Goal: Ask a question: Seek information or help from site administrators or community

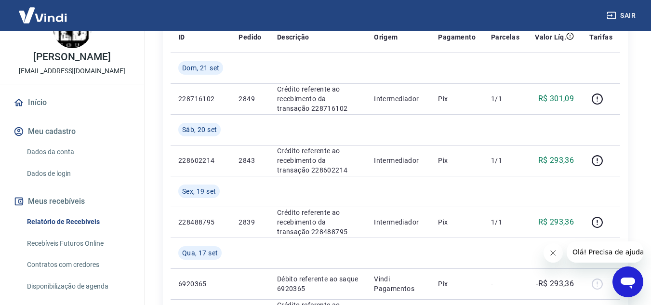
scroll to position [78, 0]
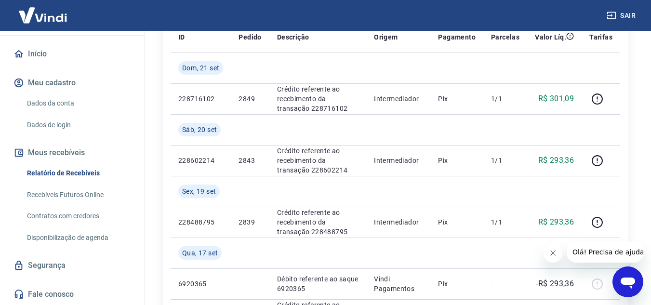
click at [84, 197] on link "Recebíveis Futuros Online" at bounding box center [77, 195] width 109 height 20
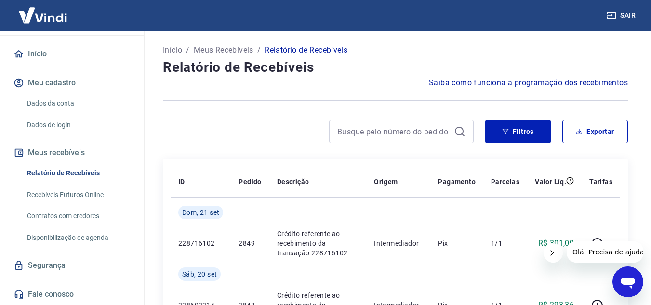
scroll to position [0, 0]
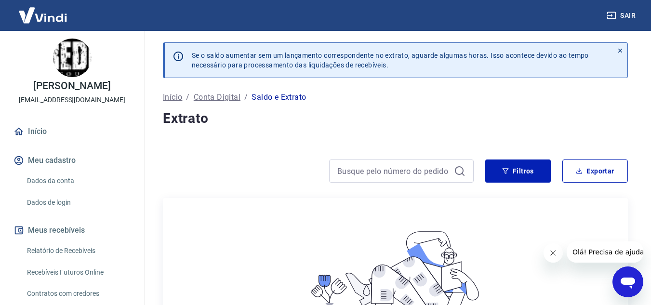
click at [435, 102] on div "Início / Conta Digital / Saldo e Extrato" at bounding box center [395, 97] width 465 height 15
drag, startPoint x: 65, startPoint y: 178, endPoint x: 72, endPoint y: 176, distance: 7.0
click at [65, 178] on link "Dados da conta" at bounding box center [77, 181] width 109 height 20
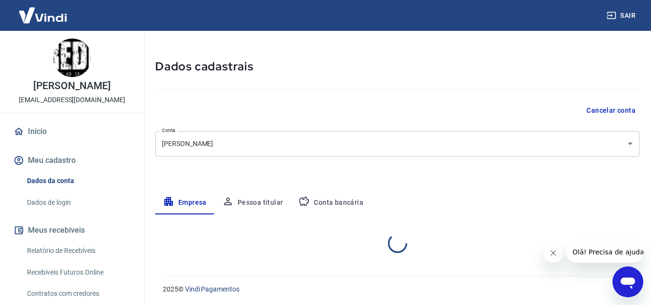
select select "SP"
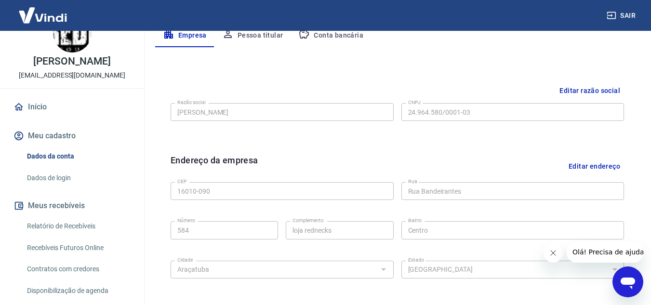
scroll to position [48, 0]
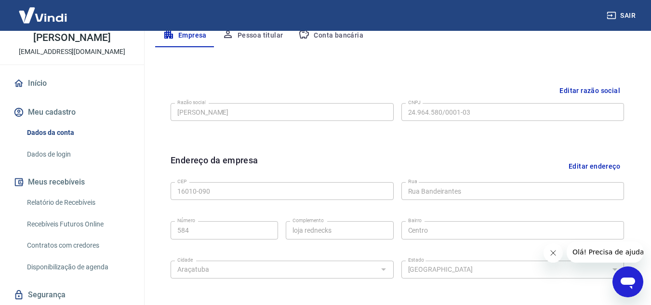
click at [67, 201] on link "Relatório de Recebíveis" at bounding box center [77, 203] width 109 height 20
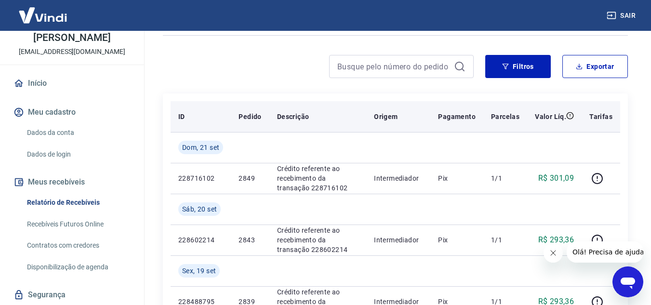
scroll to position [48, 0]
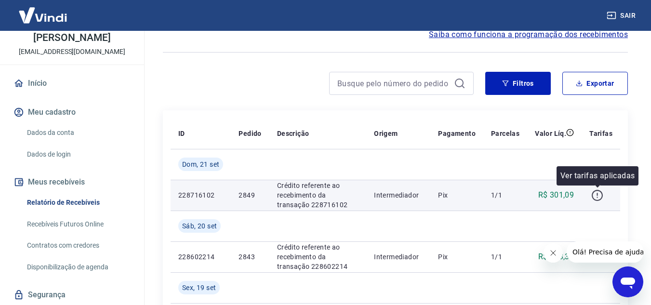
click at [596, 197] on icon "button" at bounding box center [597, 195] width 12 height 12
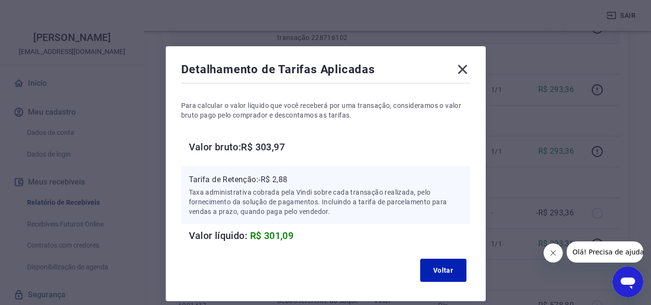
scroll to position [193, 0]
click at [468, 70] on icon at bounding box center [462, 69] width 15 height 15
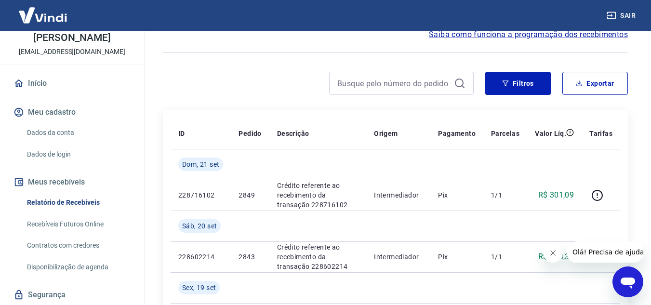
scroll to position [78, 0]
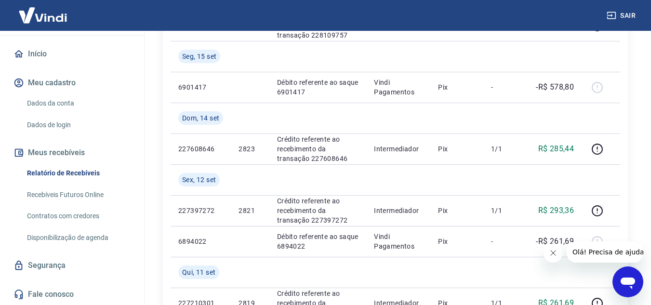
click at [57, 294] on link "Fale conosco" at bounding box center [72, 294] width 121 height 21
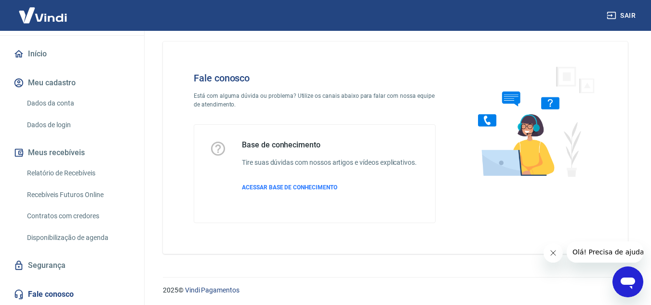
scroll to position [11, 0]
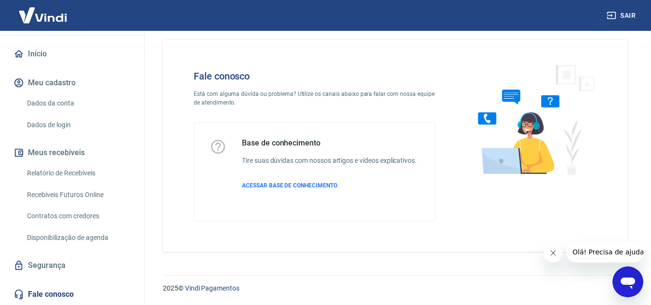
click at [73, 218] on link "Contratos com credores" at bounding box center [77, 216] width 109 height 20
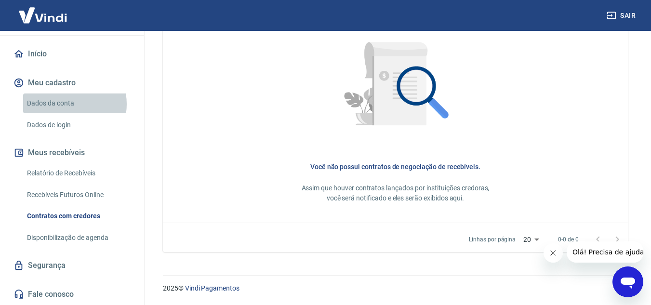
click at [67, 104] on link "Dados da conta" at bounding box center [77, 103] width 109 height 20
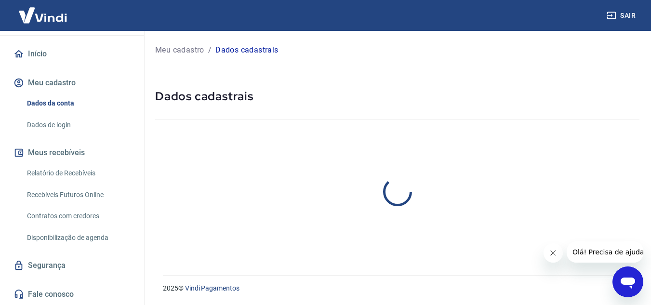
select select "SP"
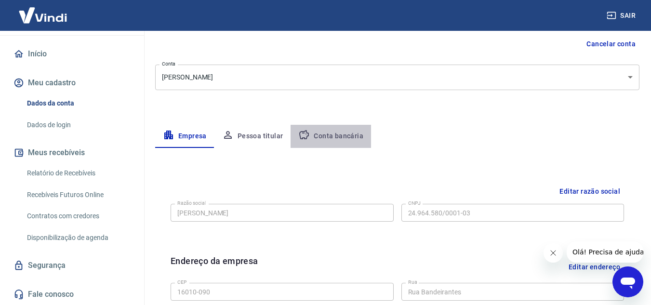
click at [333, 135] on button "Conta bancária" at bounding box center [330, 136] width 80 height 23
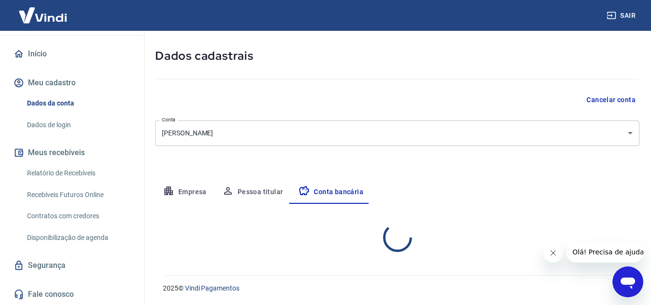
select select "1"
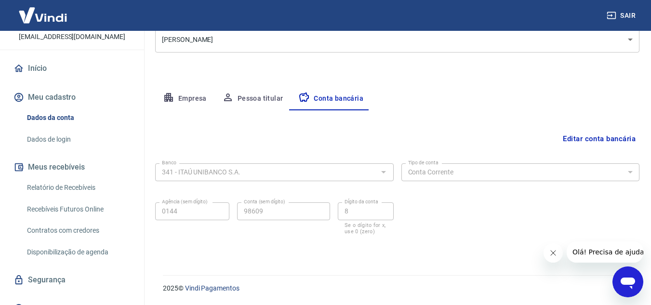
scroll to position [78, 0]
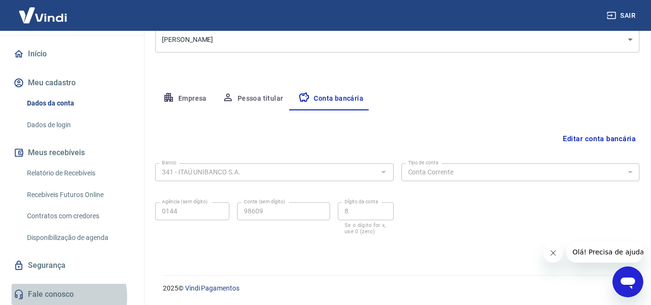
click at [64, 297] on link "Fale conosco" at bounding box center [72, 294] width 121 height 21
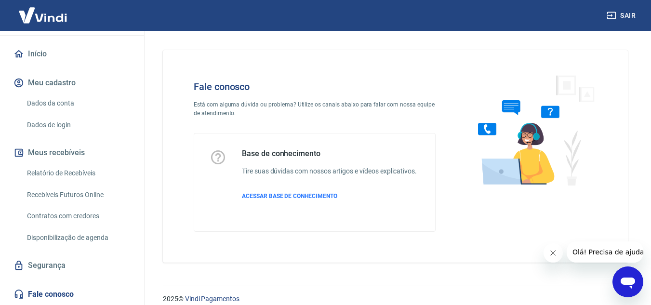
click at [620, 247] on button "Olá! Precisa de ajuda?" at bounding box center [609, 251] width 87 height 21
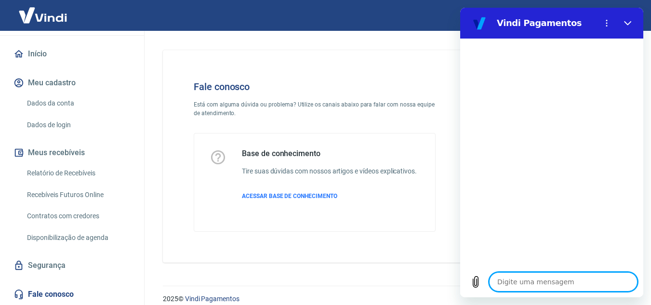
type textarea "M"
type textarea "x"
type textarea "Me"
type textarea "x"
type textarea "Meu"
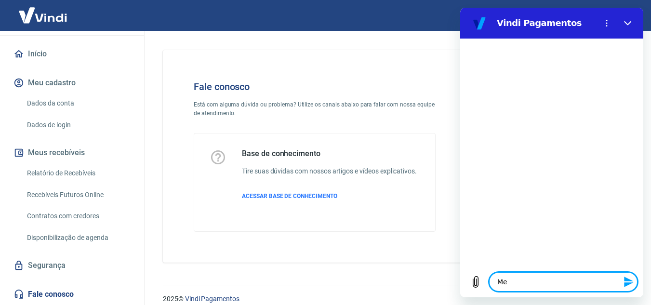
type textarea "x"
type textarea "Meus"
type textarea "x"
type textarea "Meus"
type textarea "x"
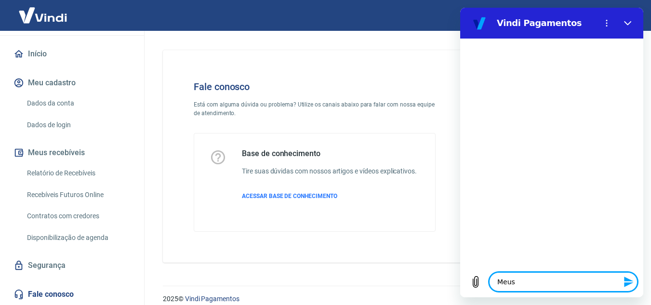
type textarea "Meus r"
type textarea "x"
type textarea "Meus re"
type textarea "x"
type textarea "Meus rec"
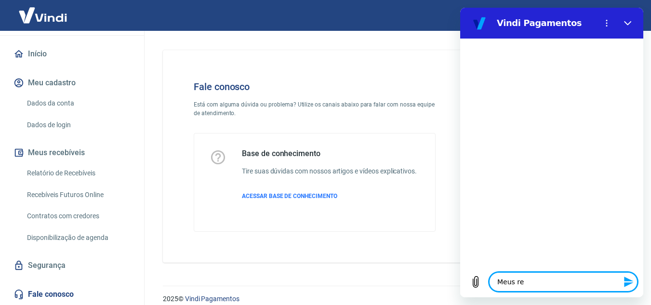
type textarea "x"
type textarea "Meus rece"
type textarea "x"
type textarea "Meus receb"
type textarea "x"
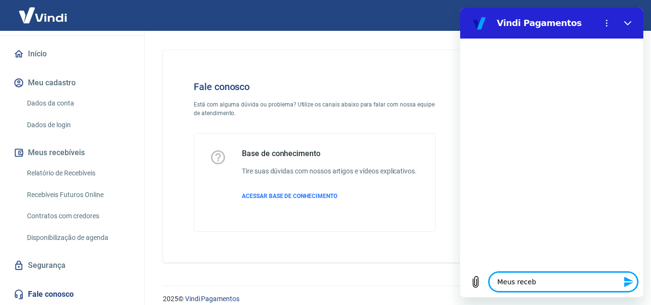
type textarea "Meus recebí"
type textarea "x"
type textarea "Meus recebív"
type textarea "x"
type textarea "Meus recebíve"
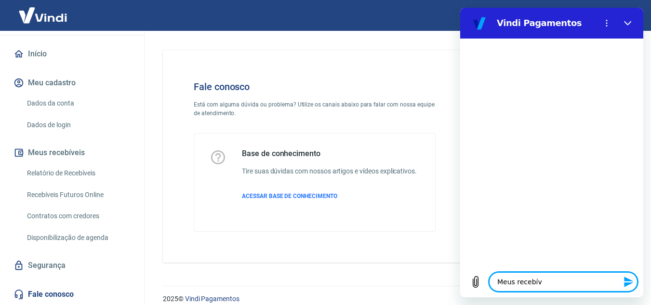
type textarea "x"
type textarea "Meus recebívei"
type textarea "x"
type textarea "Meus recebíveis"
type textarea "x"
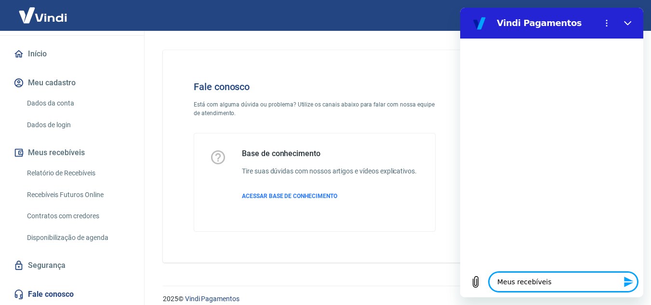
type textarea "Meus recebíveis"
type textarea "x"
type textarea "Meus recebíveis n"
type textarea "x"
type textarea "Meus recebíveis nã"
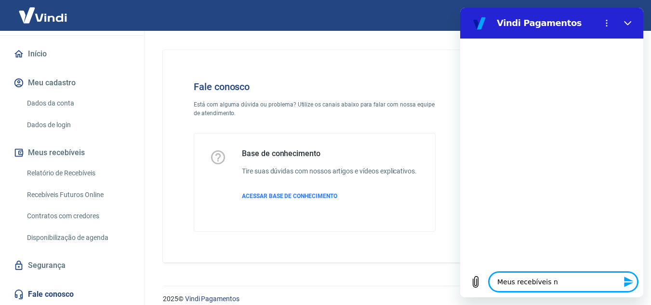
type textarea "x"
type textarea "Meus recebíveis nãi"
type textarea "x"
type textarea "Meus recebíveis nã"
type textarea "x"
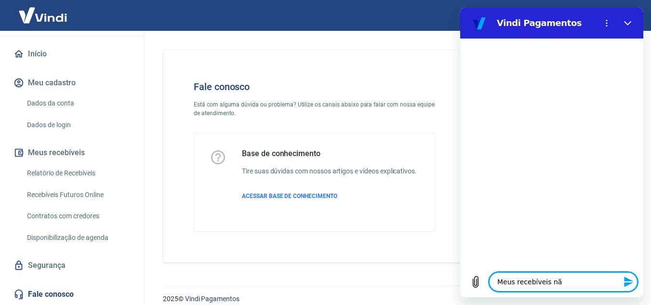
type textarea "Meus recebíveis não"
type textarea "x"
type textarea "Meus recebíveis não"
type textarea "x"
type textarea "Meus recebíveis não c"
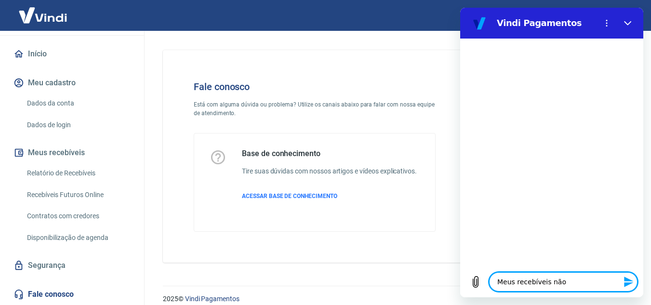
type textarea "x"
type textarea "Meus recebíveis não ca"
type textarea "x"
type textarea "Meus recebíveis não caí"
type textarea "x"
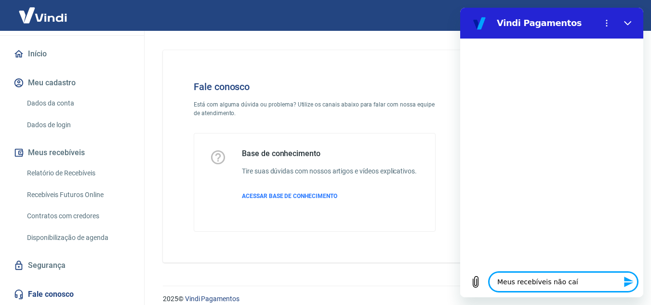
type textarea "Meus recebíveis não caír"
type textarea "x"
type textarea "Meus recebíveis não caíra"
type textarea "x"
type textarea "Meus recebíveis não caíram"
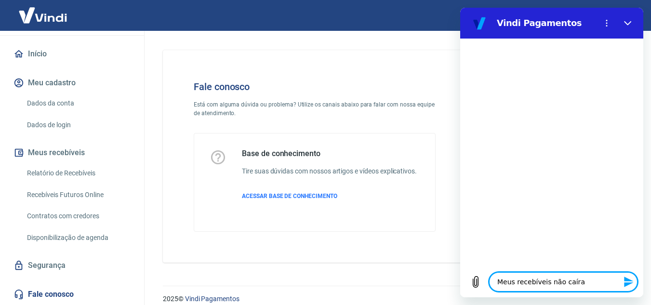
type textarea "x"
type textarea "Meus recebíveis não caíram"
type textarea "x"
type textarea "Meus recebíveis não caíram n"
type textarea "x"
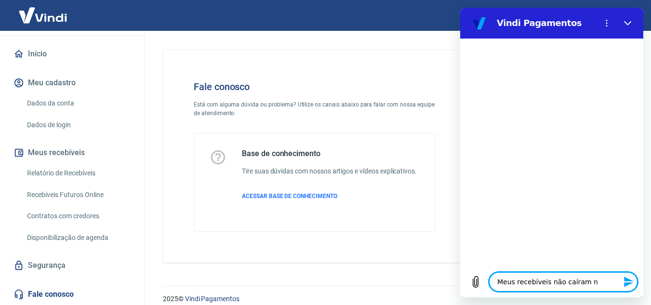
type textarea "Meus recebíveis não caíram na"
type textarea "x"
type textarea "Meus recebíveis não caíram na"
type textarea "x"
type textarea "Meus recebíveis não caíram na c"
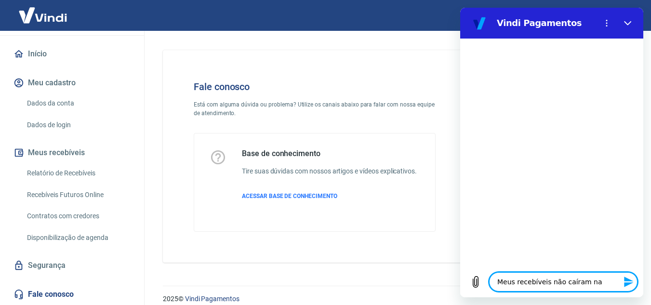
type textarea "x"
type textarea "Meus recebíveis não caíram na co"
type textarea "x"
type textarea "Meus recebíveis não caíram na con"
type textarea "x"
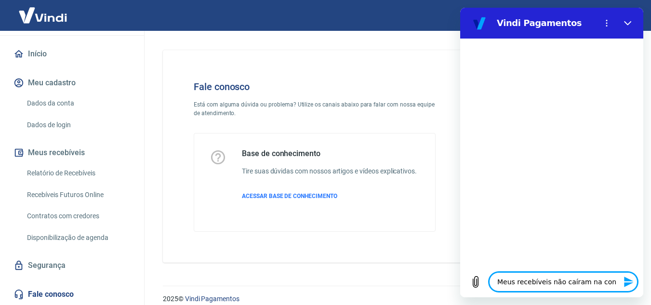
type textarea "Meus recebíveis não caíram na cont"
type textarea "x"
type textarea "Meus recebíveis não caíram na conta"
type textarea "x"
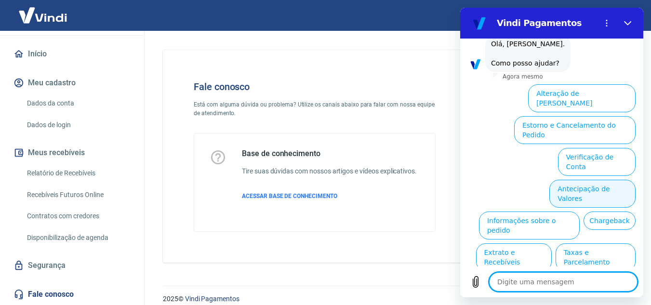
scroll to position [70, 0]
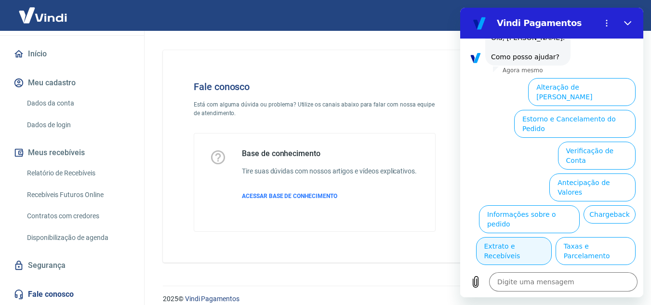
click at [552, 237] on button "Extrato e Recebíveis" at bounding box center [514, 251] width 76 height 28
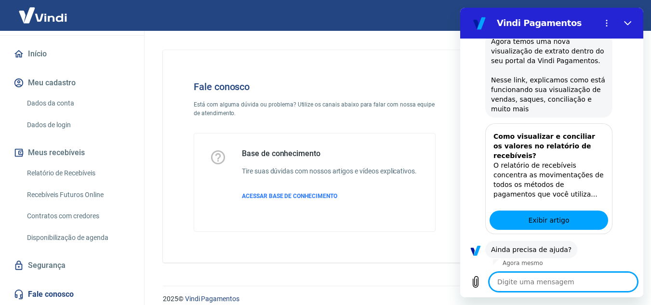
scroll to position [156, 0]
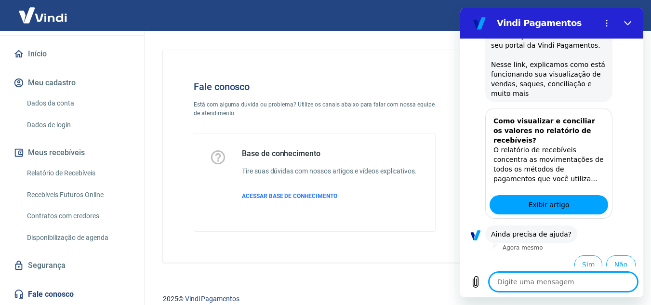
click at [546, 282] on textarea at bounding box center [563, 281] width 148 height 19
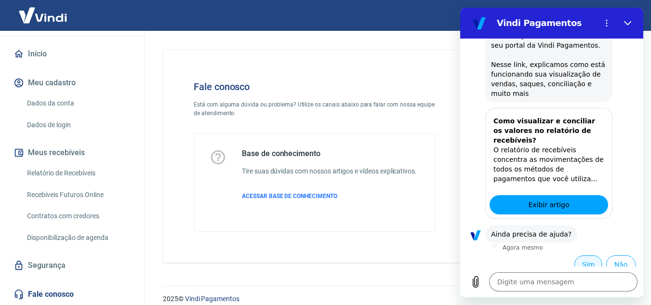
click at [579, 255] on button "Sim" at bounding box center [588, 264] width 28 height 18
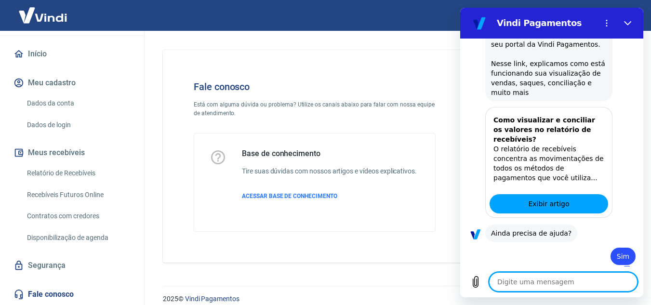
scroll to position [11, 0]
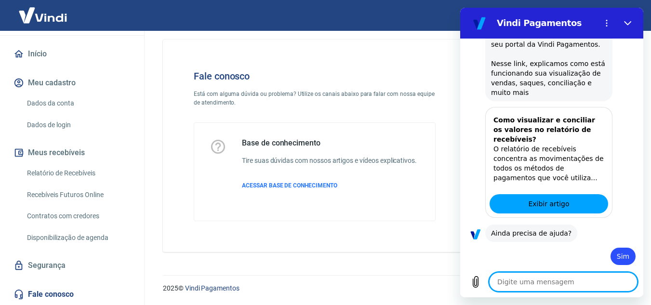
type textarea "x"
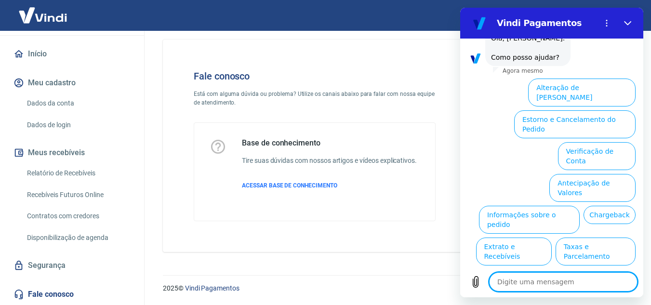
scroll to position [408, 0]
click at [535, 286] on textarea at bounding box center [563, 281] width 148 height 19
type textarea "q"
type textarea "x"
type textarea "q"
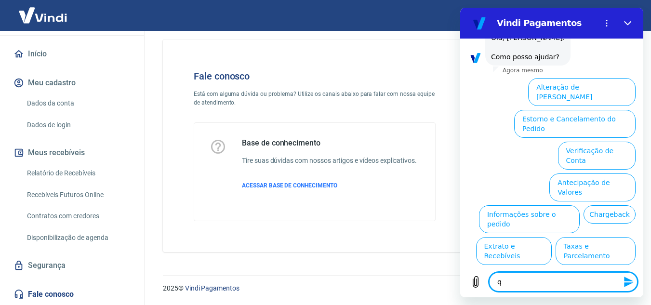
type textarea "x"
type textarea "q h"
type textarea "x"
type textarea "q ho"
type textarea "x"
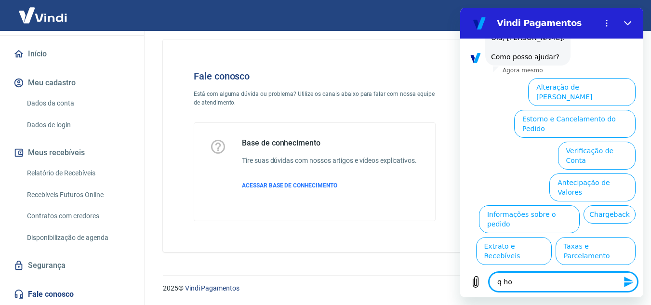
type textarea "q hor"
type textarea "x"
type textarea "q hora"
type textarea "x"
type textarea "q hora"
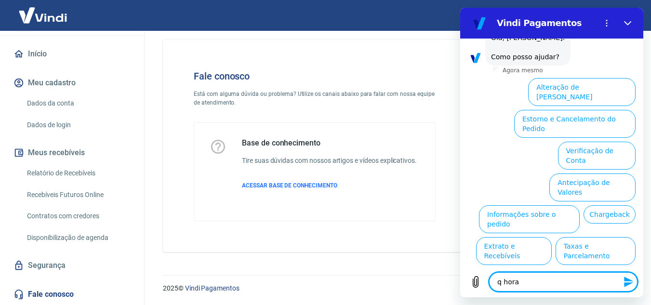
type textarea "x"
type textarea "q hora c"
type textarea "x"
type textarea "q hora ca"
type textarea "x"
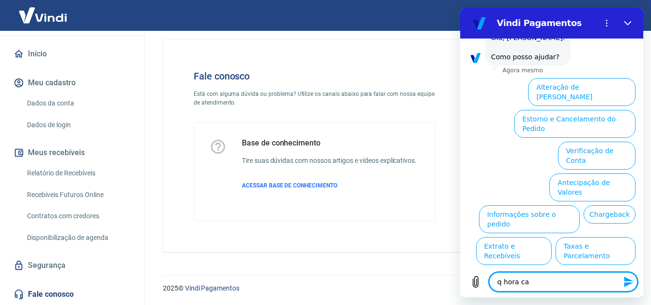
type textarea "q hora cai"
type textarea "x"
type textarea "q hora cai"
type textarea "x"
type textarea "q hora cai m"
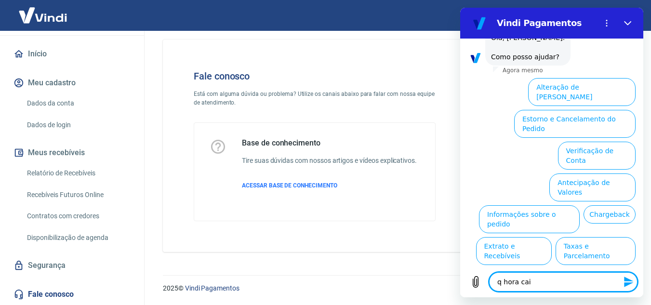
type textarea "x"
type textarea "q hora cai me"
type textarea "x"
type textarea "q hora cai meu"
type textarea "x"
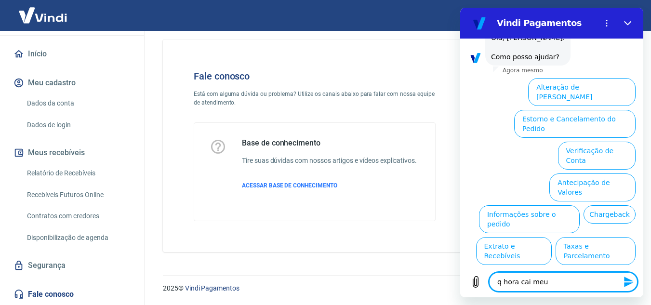
type textarea "q hora cai meu"
type textarea "x"
type textarea "q hora cai meu d"
type textarea "x"
type textarea "q hora cai meu di"
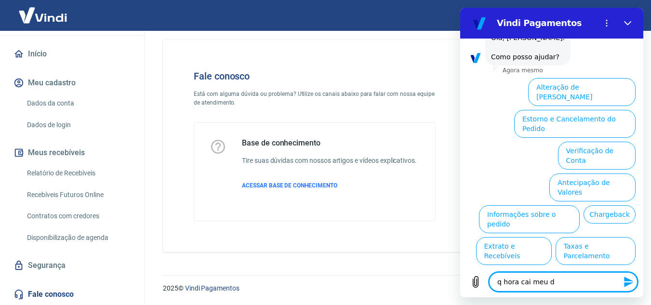
type textarea "x"
type textarea "q hora cai meu din"
type textarea "x"
type textarea "q hora cai meu dine"
type textarea "x"
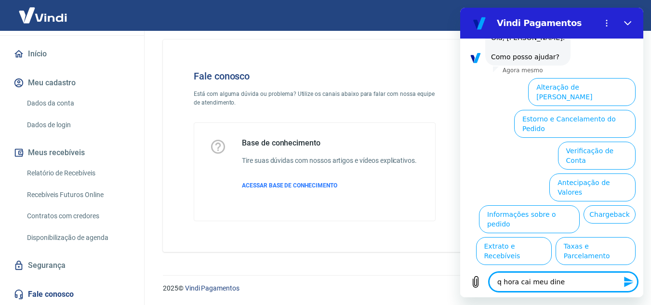
type textarea "q hora cai meu din"
type textarea "x"
type textarea "q hora cai meu dinh"
type textarea "x"
type textarea "q hora cai meu dinhe"
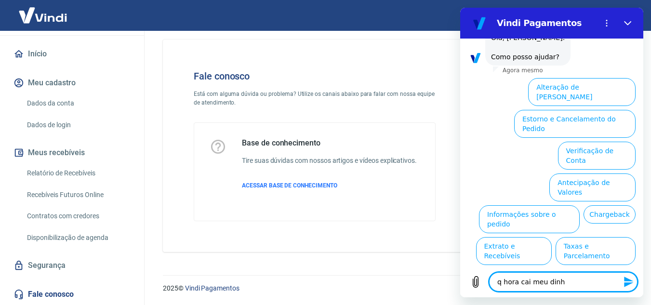
type textarea "x"
type textarea "q hora cai meu dinhei"
type textarea "x"
type textarea "q hora cai meu dinheir"
type textarea "x"
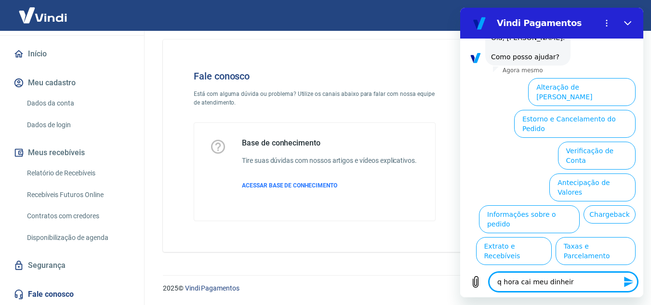
type textarea "q hora cai meu dinheiro"
type textarea "x"
type textarea "q hora cai meu dinheiro"
type textarea "x"
type textarea "q hora cai meu dinheiro n"
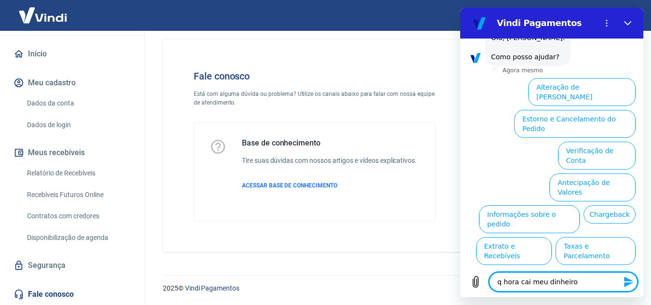
type textarea "x"
type textarea "q hora cai meu dinheiro na"
type textarea "x"
type textarea "q hora cai meu dinheiro na"
type textarea "x"
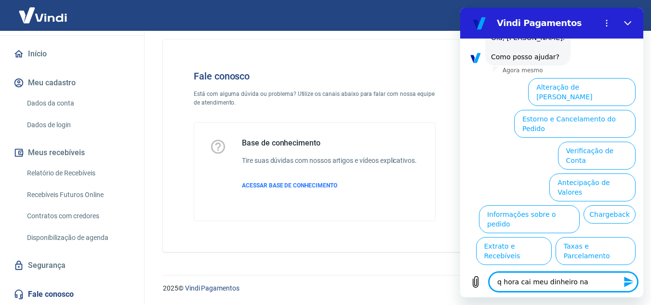
type textarea "q hora cai meu dinheiro na c"
type textarea "x"
type textarea "q hora cai meu dinheiro na co"
type textarea "x"
type textarea "q hora cai meu dinheiro na con"
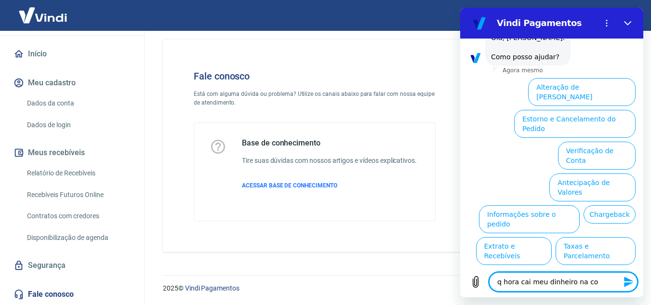
type textarea "x"
type textarea "q hora cai meu dinheiro na cont"
type textarea "x"
type textarea "q hora cai meu dinheiro na conta"
type textarea "x"
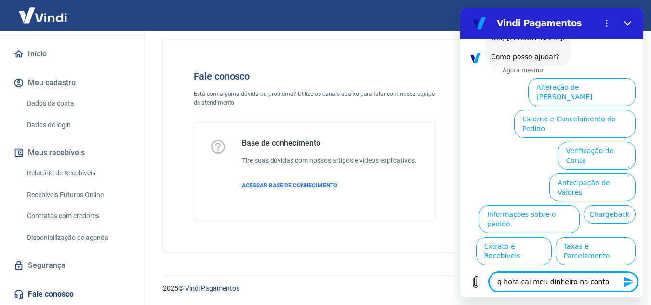
type textarea "q hora cai meu dinheiro na conta?"
type textarea "x"
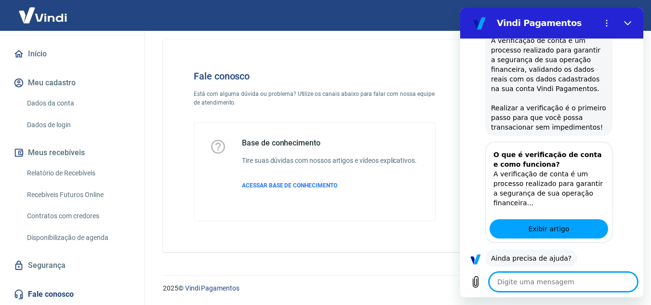
scroll to position [503, 0]
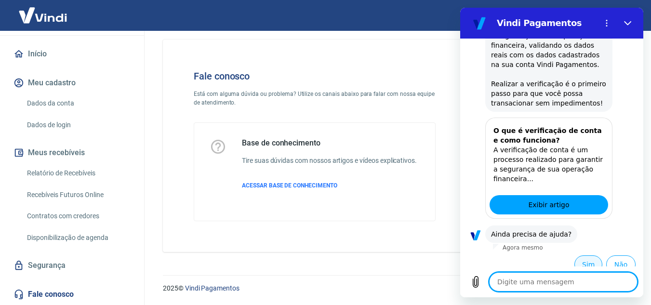
click at [589, 255] on button "Sim" at bounding box center [588, 264] width 28 height 18
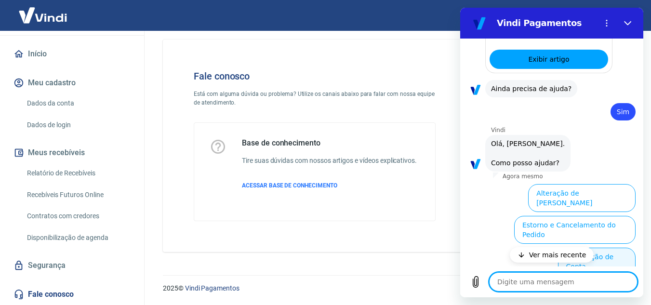
scroll to position [697, 0]
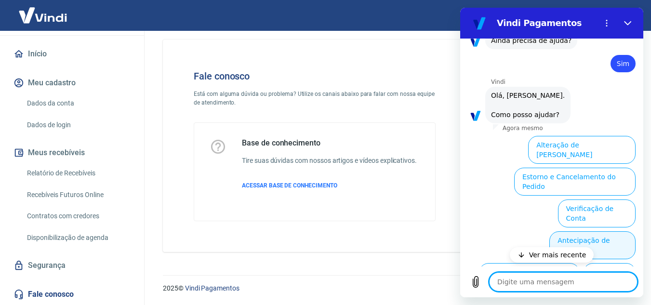
click at [605, 231] on button "Antecipação de Valores" at bounding box center [592, 245] width 86 height 28
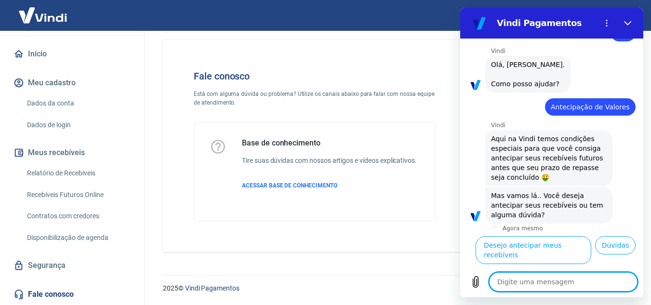
scroll to position [730, 0]
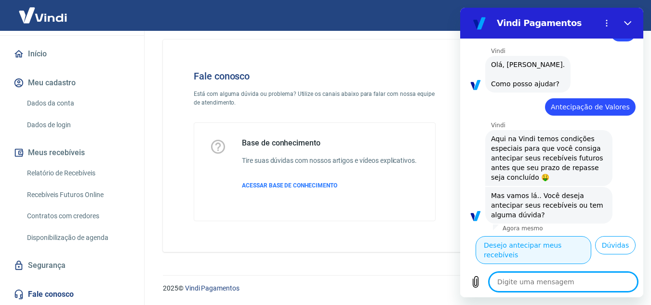
click at [582, 236] on button "Desejo antecipar meus recebíveis" at bounding box center [533, 250] width 116 height 28
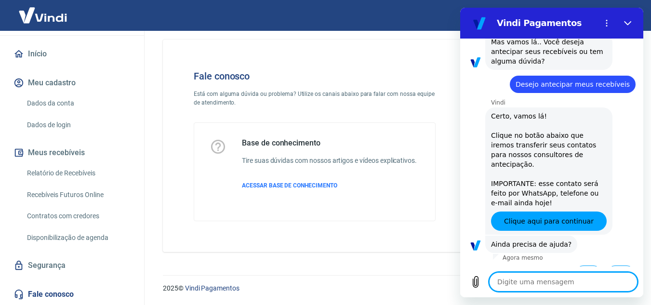
scroll to position [881, 0]
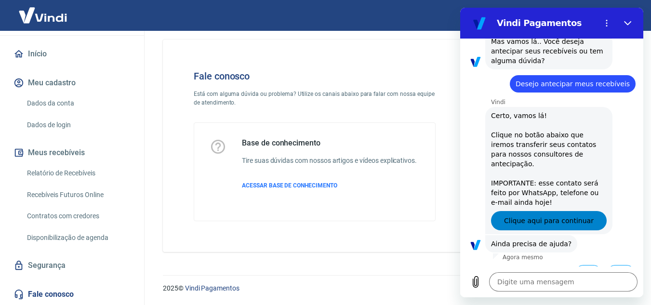
click at [556, 215] on span "Clique aqui para continuar" at bounding box center [549, 221] width 90 height 12
click at [343, 42] on div "Fale conosco Está com alguma dúvida ou problema? Utilize os canais abaixo para …" at bounding box center [395, 145] width 465 height 212
drag, startPoint x: 350, startPoint y: 277, endPoint x: 352, endPoint y: 247, distance: 30.0
click at [350, 276] on div "2025 © Vindi Pagamentos" at bounding box center [395, 283] width 488 height 41
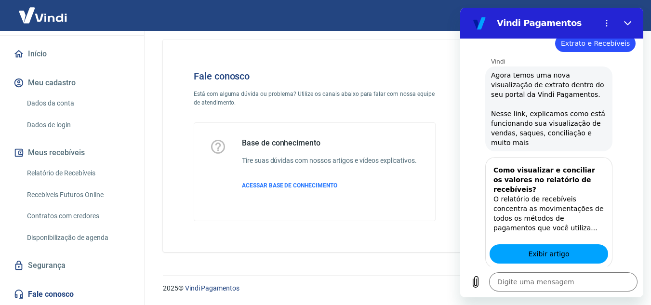
scroll to position [63, 0]
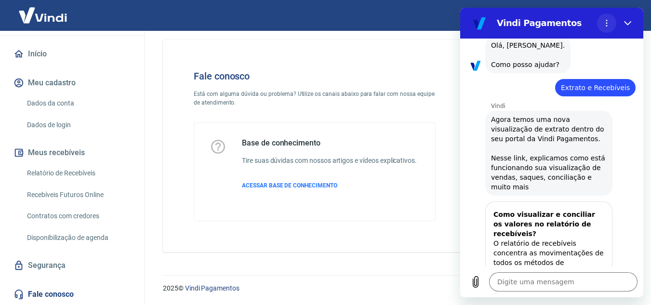
click at [602, 29] on button "Menu de opções" at bounding box center [606, 22] width 19 height 19
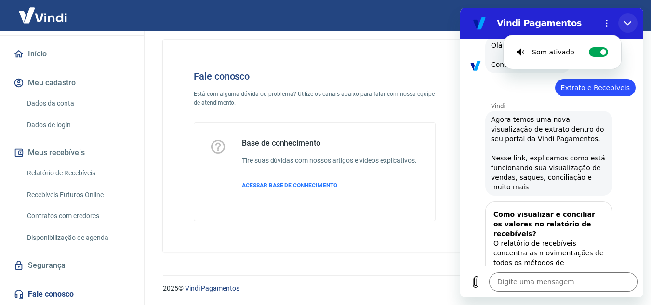
click at [630, 19] on icon "Fechar" at bounding box center [628, 23] width 8 height 8
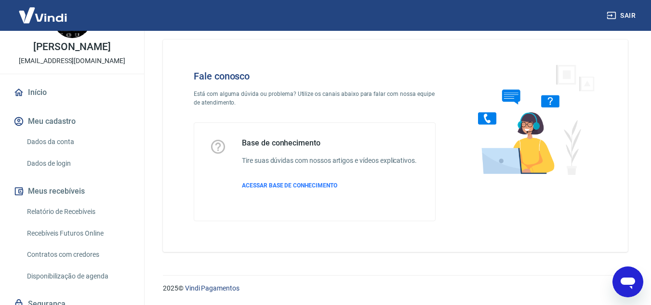
scroll to position [0, 0]
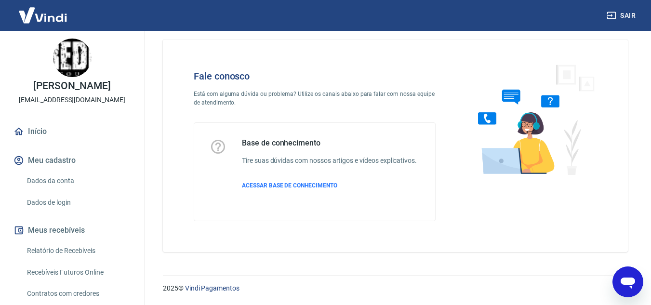
click at [624, 278] on icon "Abrir janela de mensagens" at bounding box center [627, 281] width 17 height 17
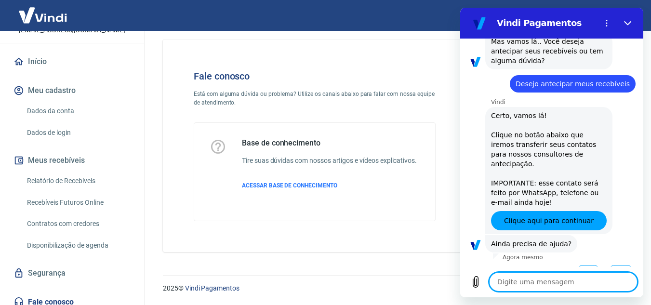
scroll to position [78, 0]
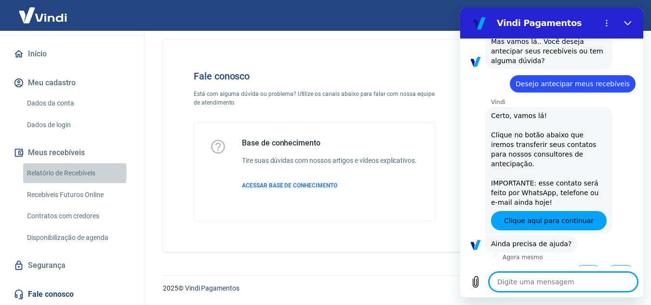
click at [68, 173] on link "Relatório de Recebíveis" at bounding box center [77, 173] width 109 height 20
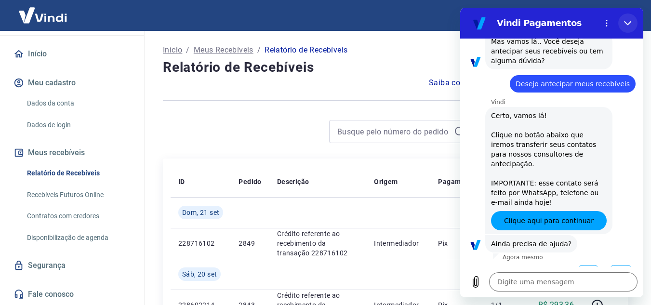
click at [628, 26] on icon "Fechar" at bounding box center [628, 23] width 8 height 8
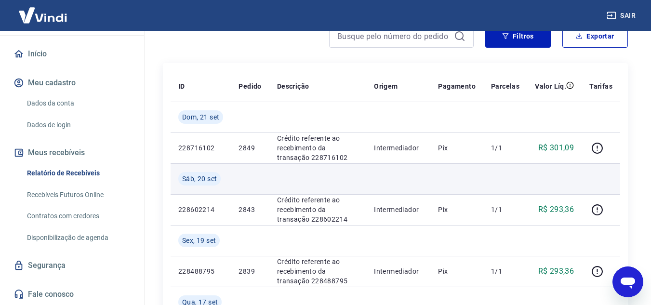
scroll to position [96, 0]
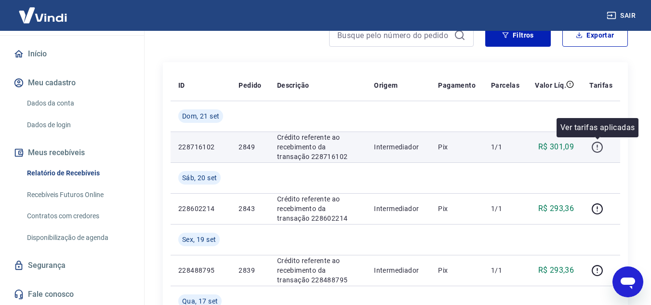
click at [600, 146] on icon "button" at bounding box center [597, 147] width 12 height 12
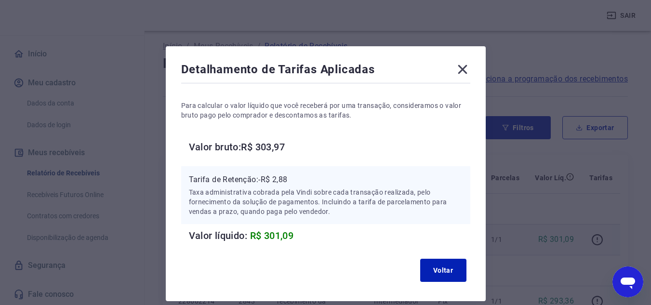
scroll to position [0, 0]
click at [464, 69] on icon at bounding box center [462, 69] width 15 height 15
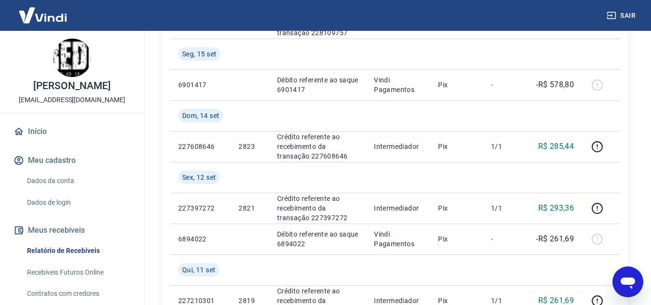
scroll to position [385, 0]
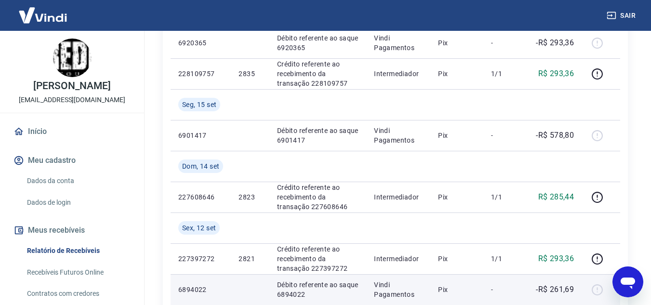
type textarea "x"
